Goal: Go to known website: Access a specific website the user already knows

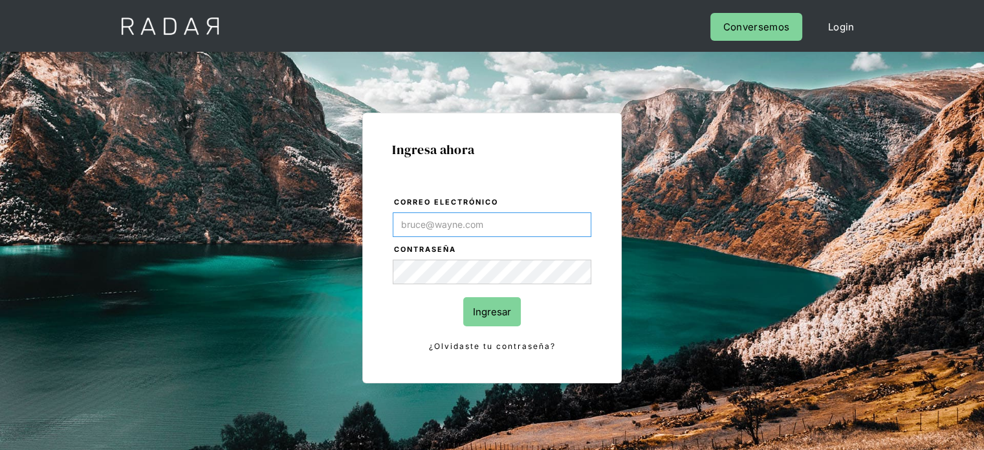
type input "[PERSON_NAME][EMAIL_ADDRESS][PERSON_NAME][DOMAIN_NAME]"
